Goal: Find specific page/section: Locate a particular part of the current website

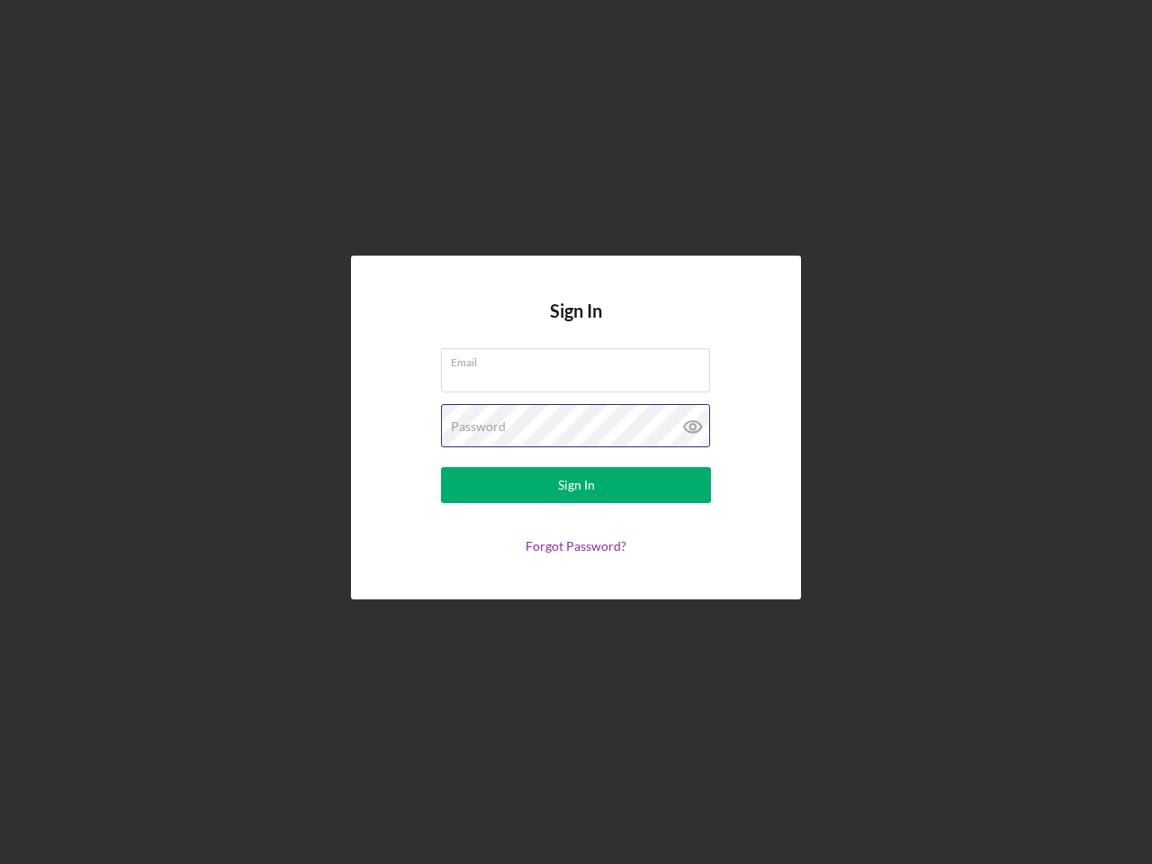
click at [576, 432] on div "Password" at bounding box center [576, 426] width 270 height 45
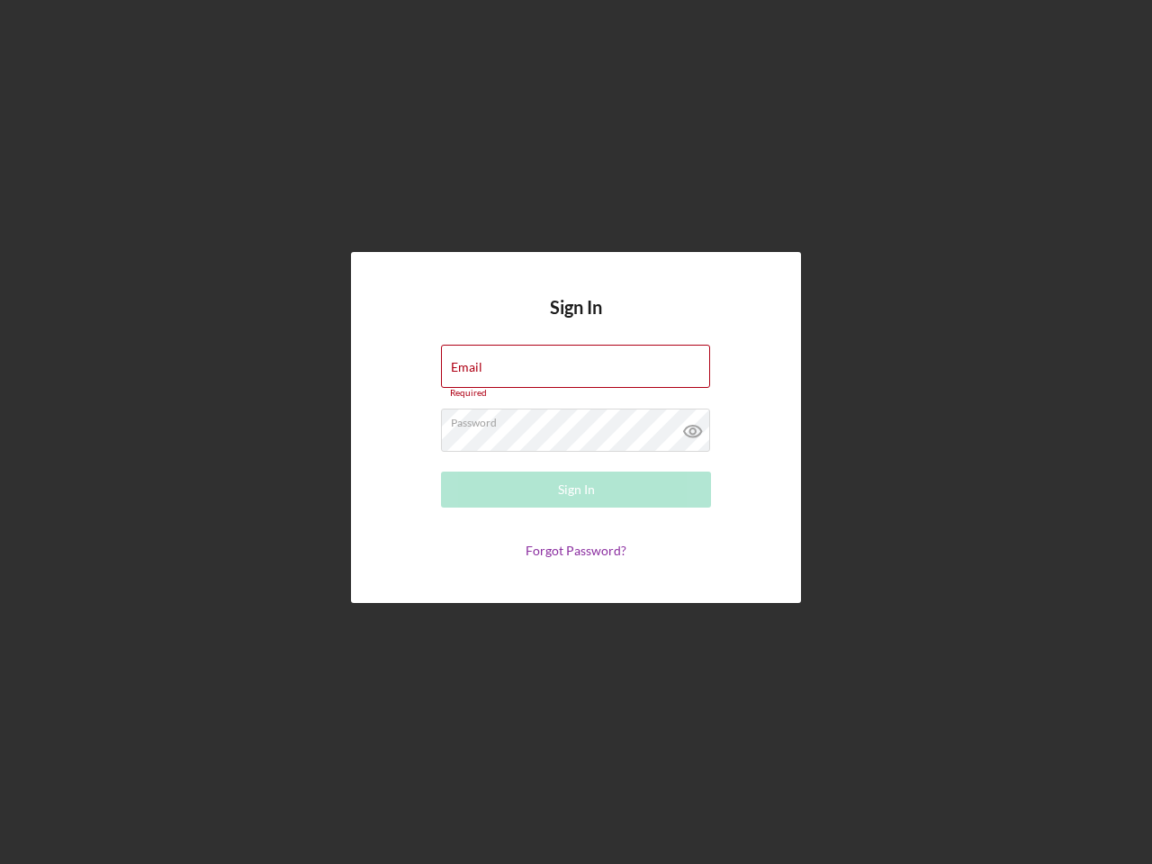
click at [693, 427] on icon at bounding box center [693, 431] width 45 height 45
